Goal: Find specific page/section: Find specific page/section

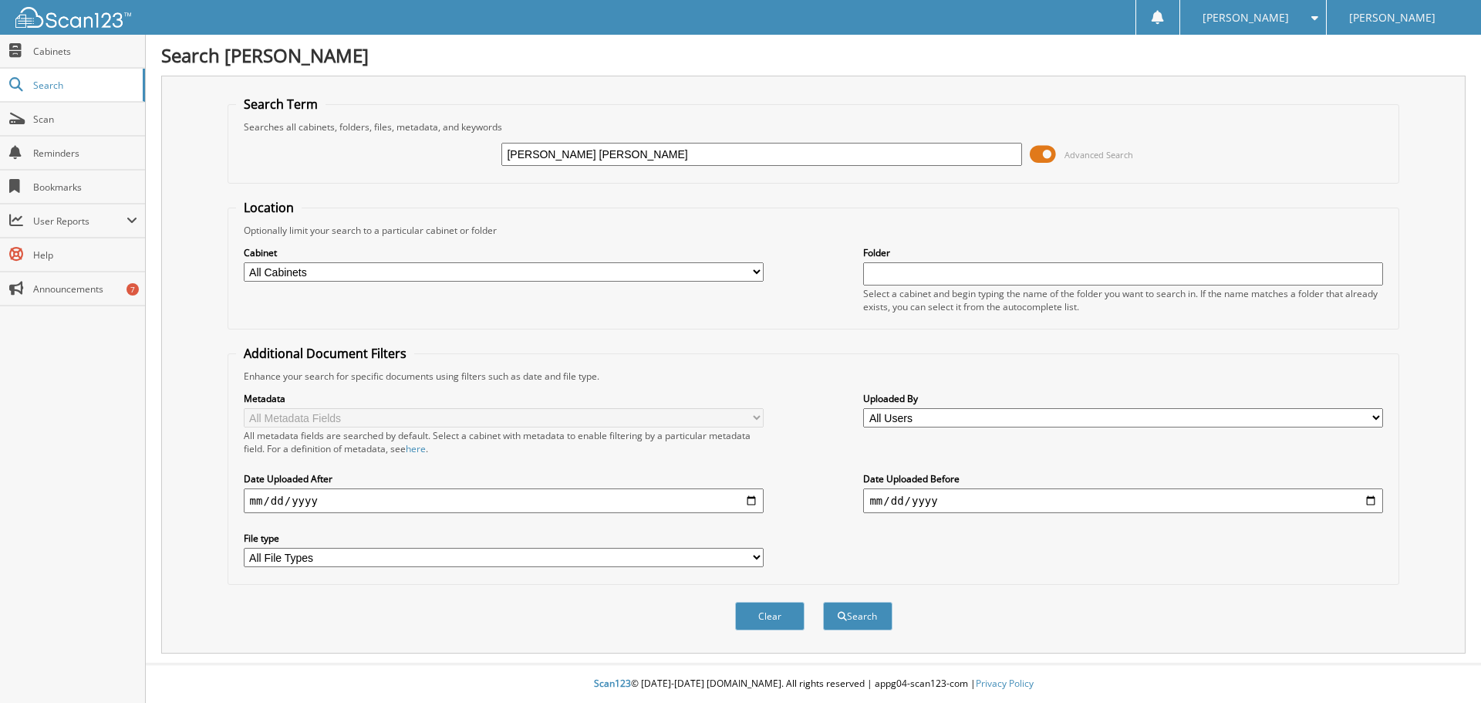
type input "[PERSON_NAME] [PERSON_NAME]"
click at [823, 602] on button "Search" at bounding box center [857, 616] width 69 height 29
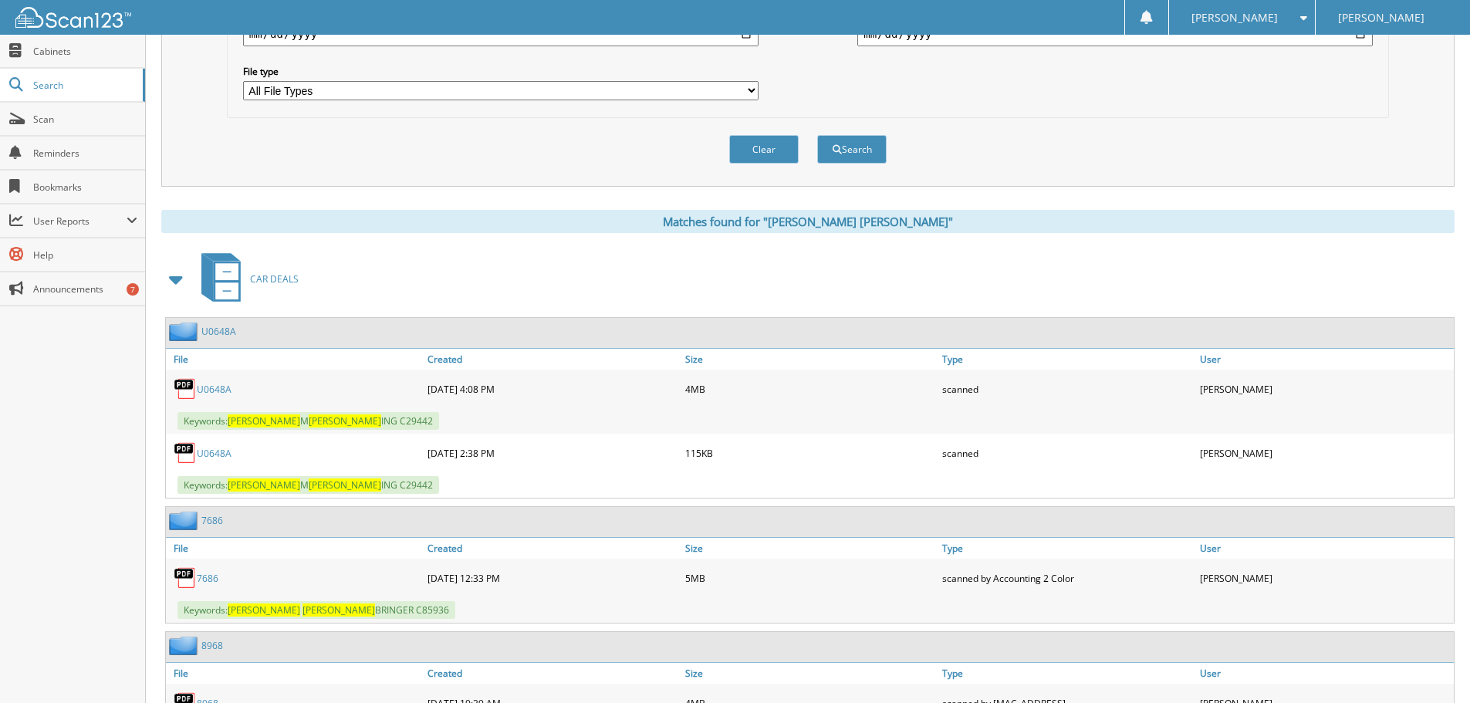
scroll to position [617, 0]
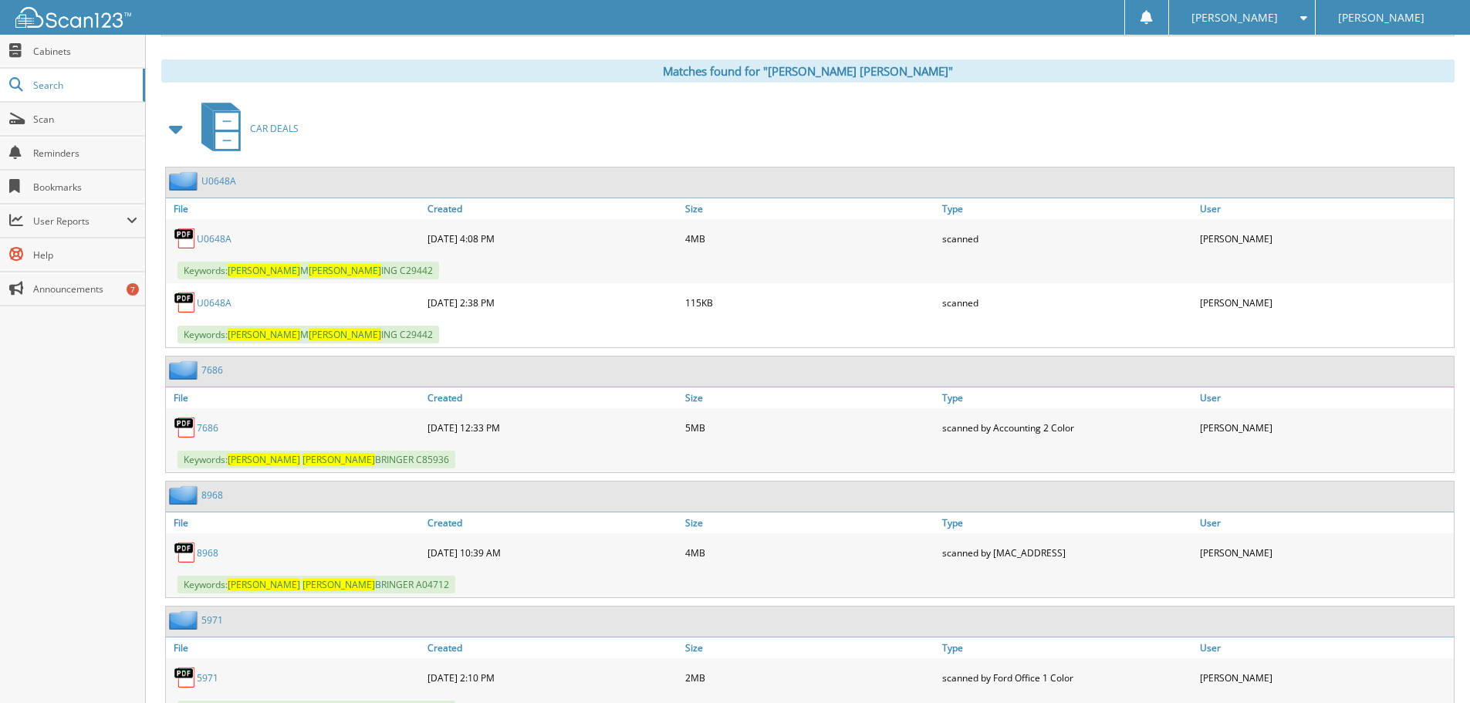
click at [212, 430] on link "7686" at bounding box center [208, 427] width 22 height 13
